Goal: Task Accomplishment & Management: Manage account settings

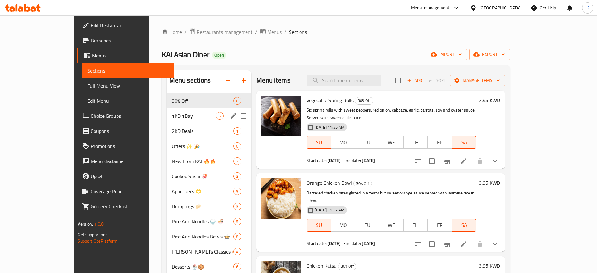
click at [167, 120] on div "1KD 1Day 6" at bounding box center [209, 115] width 85 height 15
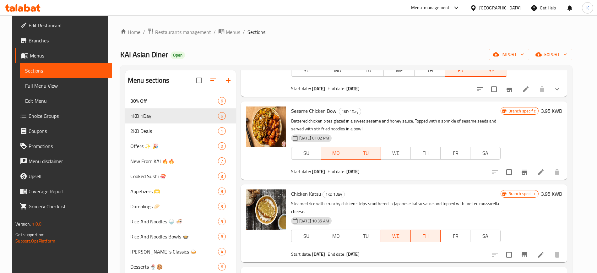
scroll to position [118, 0]
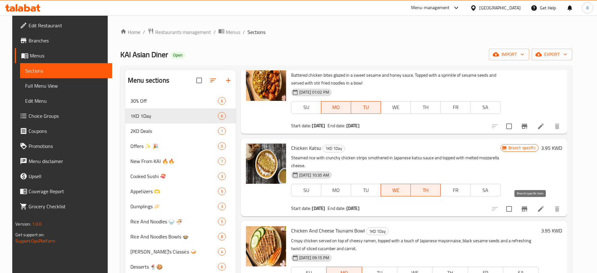
click at [528, 208] on icon "Branch-specific-item" at bounding box center [525, 208] width 6 height 5
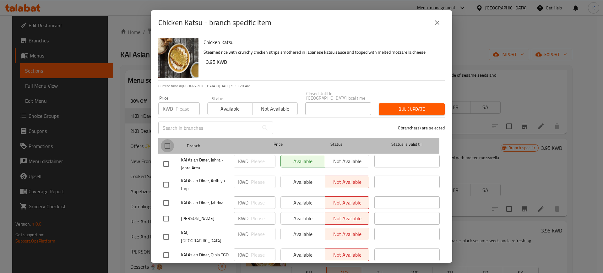
click at [168, 139] on input "checkbox" at bounding box center [167, 145] width 13 height 13
checkbox input "true"
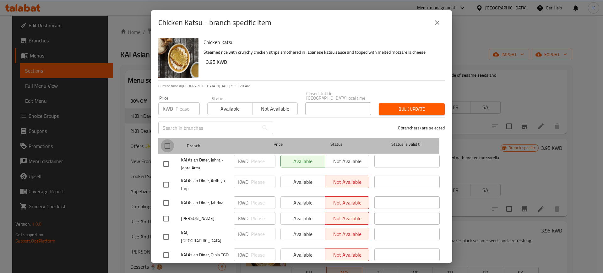
checkbox input "true"
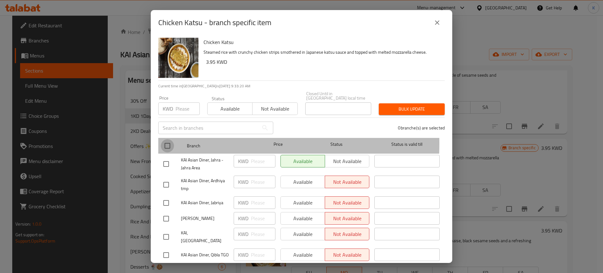
checkbox input "true"
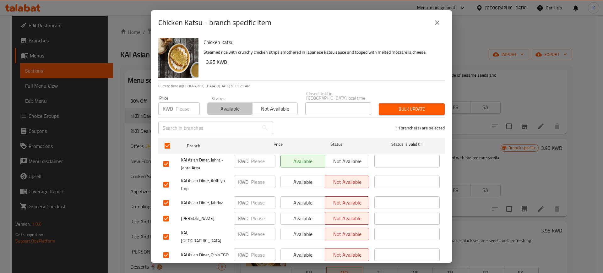
click at [228, 104] on span "Available" at bounding box center [230, 108] width 40 height 9
click at [408, 105] on span "Bulk update" at bounding box center [412, 109] width 56 height 8
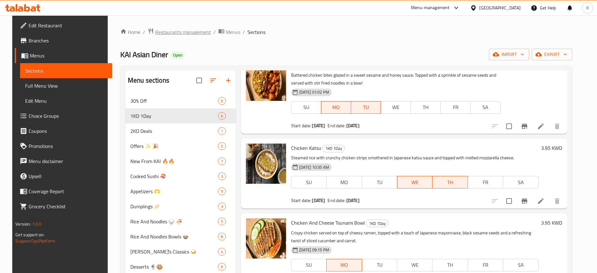
click at [180, 31] on span "Restaurants management" at bounding box center [183, 32] width 56 height 8
